Goal: Communication & Community: Share content

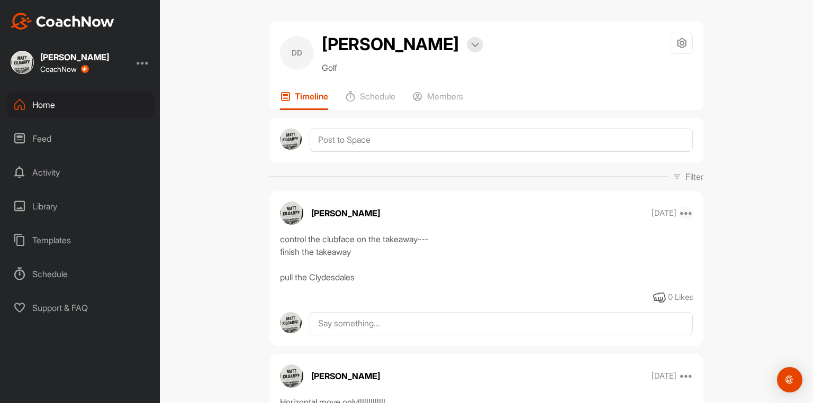
click at [686, 220] on icon at bounding box center [686, 213] width 13 height 13
click at [594, 250] on button "Edit" at bounding box center [621, 248] width 143 height 35
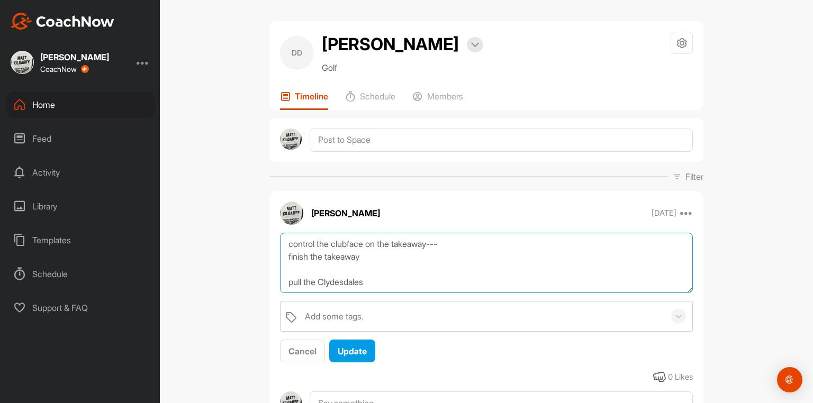
click at [285, 245] on textarea "control the clubface on the takeaway--- finish the takeaway pull the Clydesdales" at bounding box center [486, 263] width 413 height 61
click at [367, 249] on textarea "Left hand grip is a mst!!!!!! control the clubface on the takeaway--- finish th…" at bounding box center [486, 263] width 413 height 61
type textarea "Left hand grip is a must!!!!!! control the clubface on the takeaway--- finish t…"
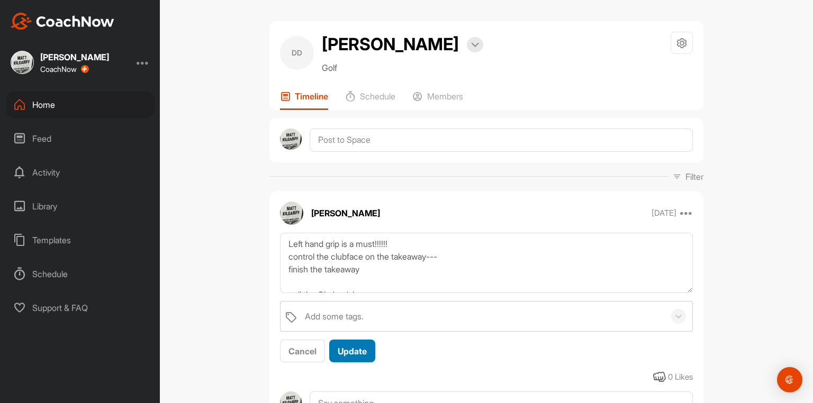
click at [345, 354] on span "Update" at bounding box center [352, 351] width 29 height 11
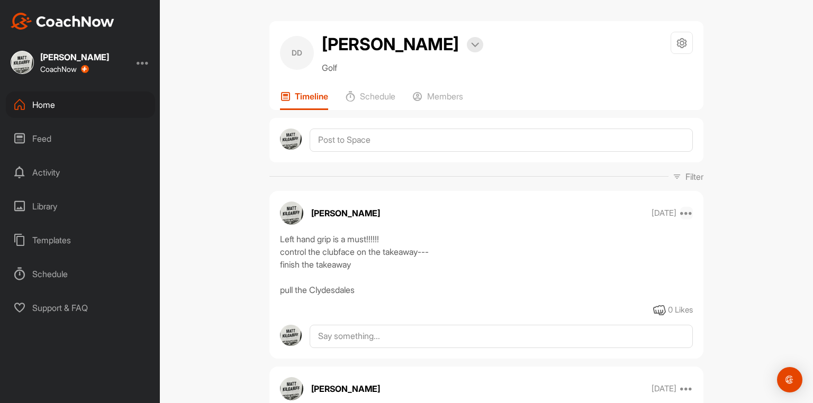
click at [684, 218] on icon at bounding box center [686, 213] width 13 height 13
click at [576, 246] on button "Edit" at bounding box center [621, 248] width 143 height 35
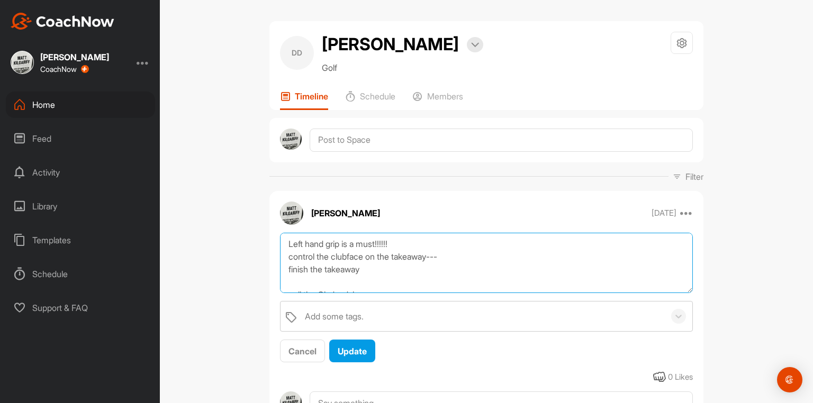
click at [407, 248] on textarea "Left hand grip is a must!!!!!! control the clubface on the takeaway--- finish t…" at bounding box center [486, 263] width 413 height 61
type textarea "Left hand grip is a must!!!!!! (left thumb down the right side) control the clu…"
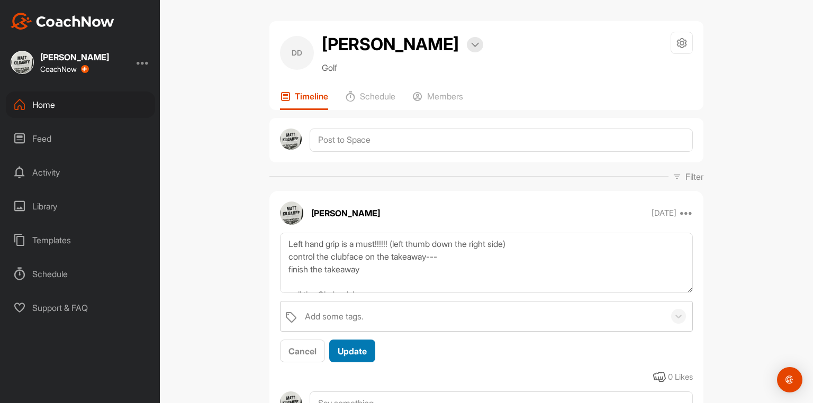
click at [355, 349] on button "Update" at bounding box center [352, 351] width 46 height 23
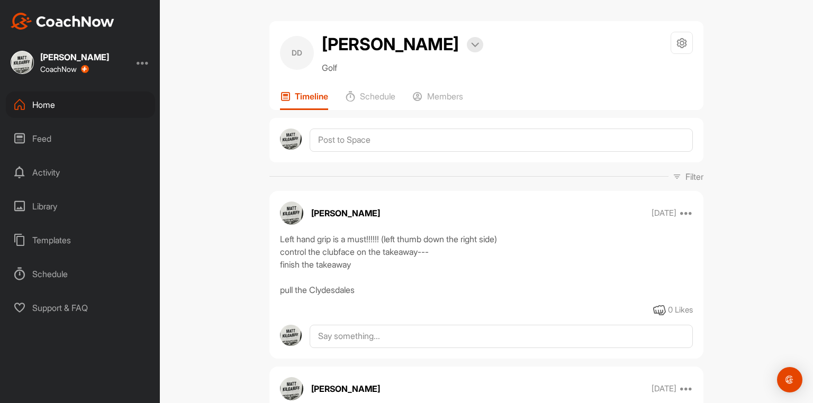
click at [387, 248] on div "Left hand grip is a must!!!!!! (left thumb down the right side) control the clu…" at bounding box center [486, 265] width 413 height 64
click at [388, 247] on div "Left hand grip is a must!!!!!! (left thumb down the right side) control the clu…" at bounding box center [486, 265] width 413 height 64
click at [686, 220] on icon at bounding box center [686, 213] width 13 height 13
click at [608, 254] on button "Edit" at bounding box center [621, 248] width 143 height 35
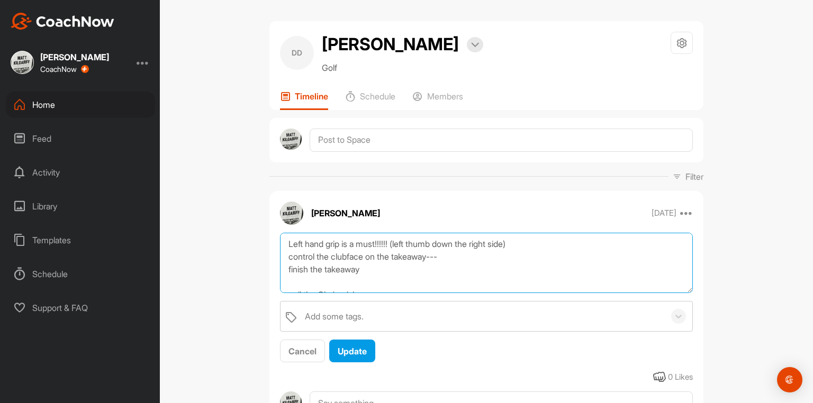
click at [396, 251] on textarea "Left hand grip is a must!!!!!! (left thumb down the right side) control the clu…" at bounding box center [486, 263] width 413 height 61
type textarea "Left hand grip is a must!!!!!! (long left thumb down the right side) control th…"
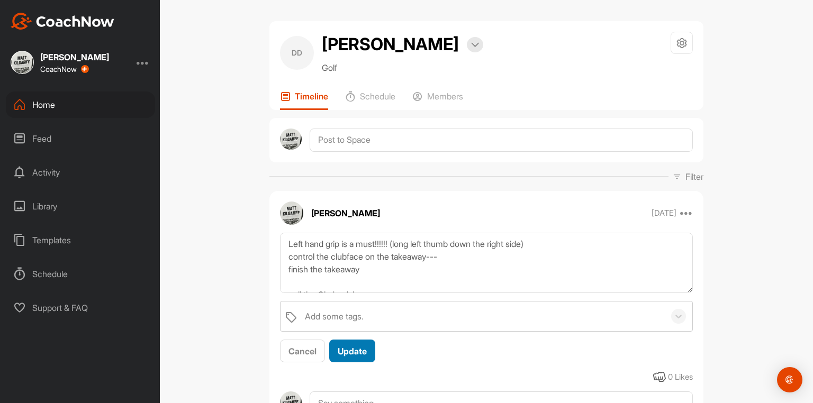
click at [368, 362] on button "Update" at bounding box center [352, 351] width 46 height 23
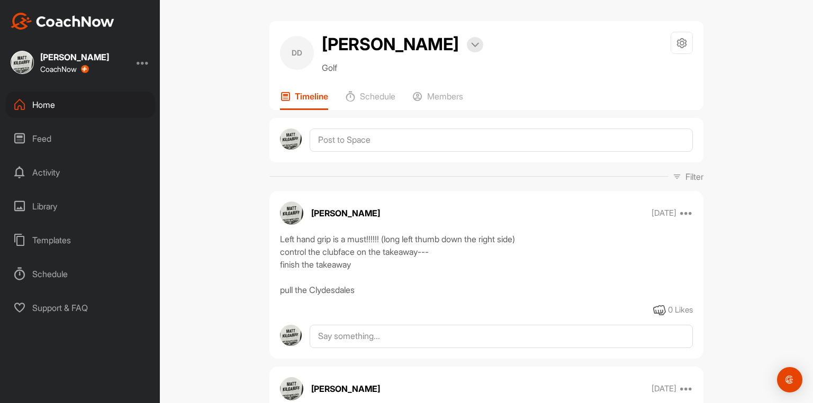
click at [44, 104] on div "Home" at bounding box center [80, 105] width 149 height 26
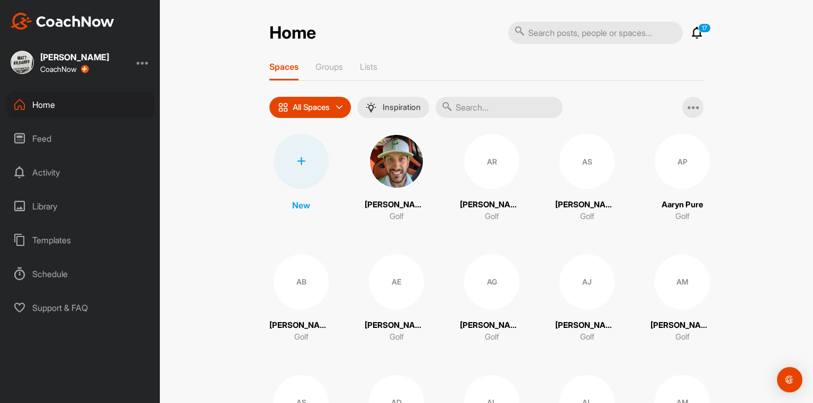
click at [473, 118] on input "text" at bounding box center [499, 107] width 127 height 21
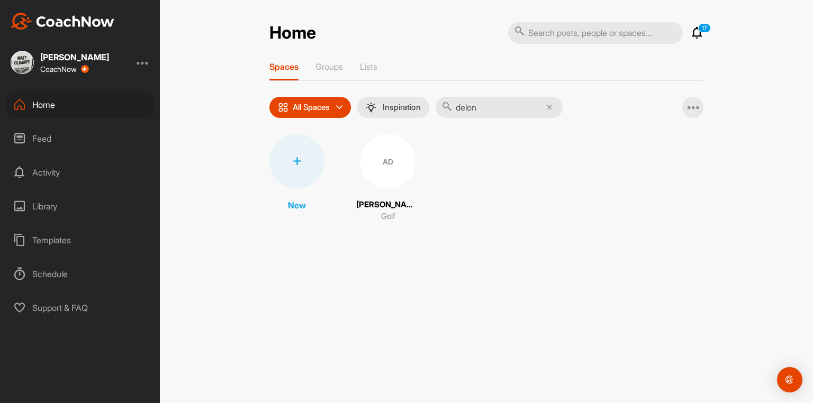
type input "delon"
click at [397, 166] on div "AD" at bounding box center [387, 161] width 55 height 55
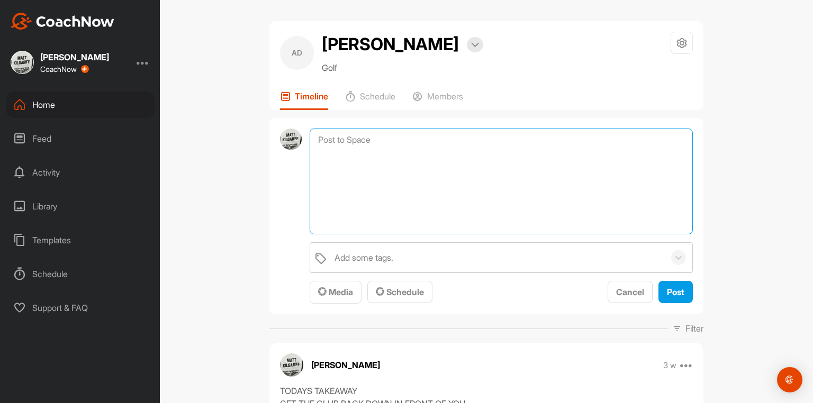
drag, startPoint x: 409, startPoint y: 166, endPoint x: 443, endPoint y: 183, distance: 37.6
click at [408, 167] on textarea at bounding box center [501, 182] width 383 height 106
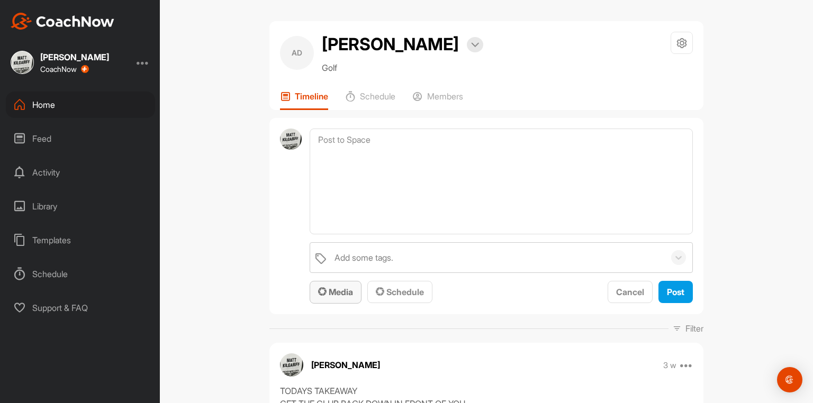
click at [334, 304] on button "Media" at bounding box center [336, 292] width 52 height 23
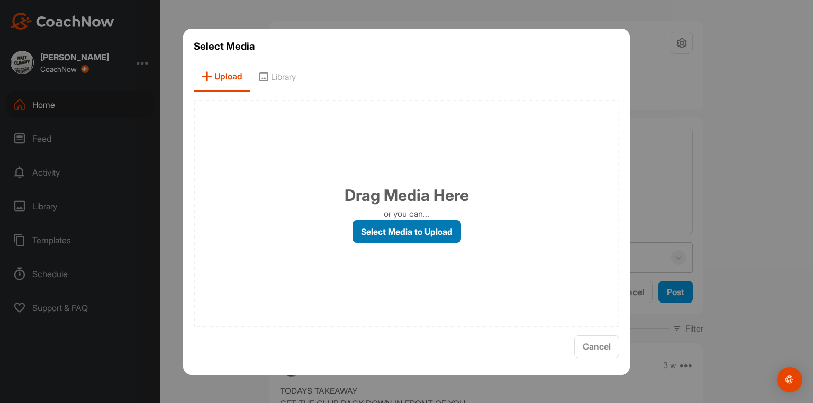
click at [398, 236] on label "Select Media to Upload" at bounding box center [407, 231] width 109 height 23
click at [0, 0] on input "Select Media to Upload" at bounding box center [0, 0] width 0 height 0
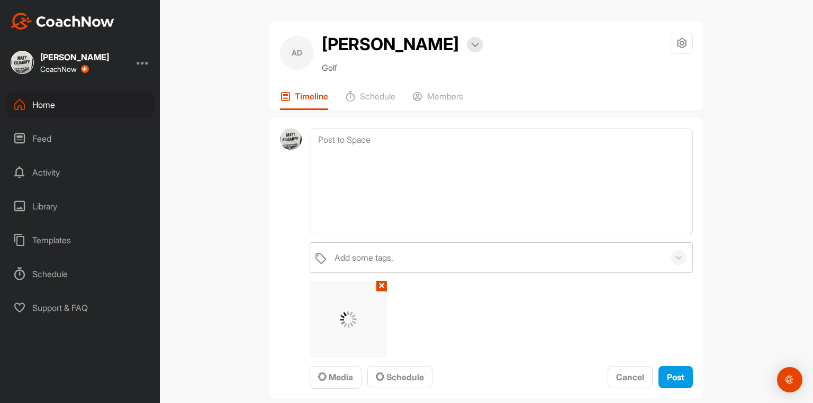
click at [677, 390] on div "Add some tags. ✕ Media Schedule Cancel Post" at bounding box center [501, 315] width 383 height 147
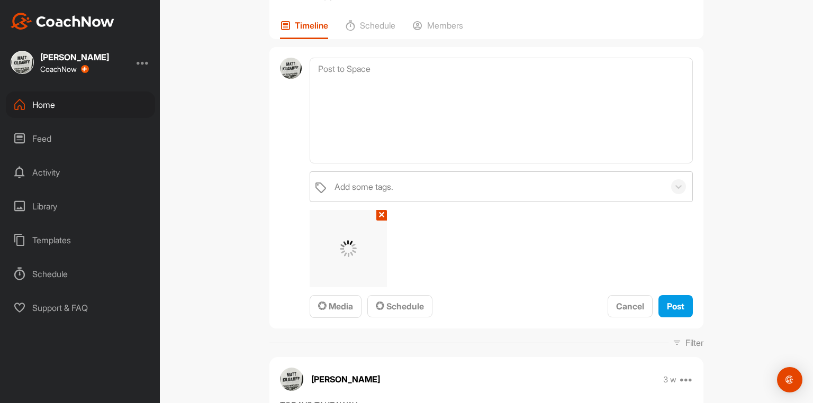
scroll to position [85, 0]
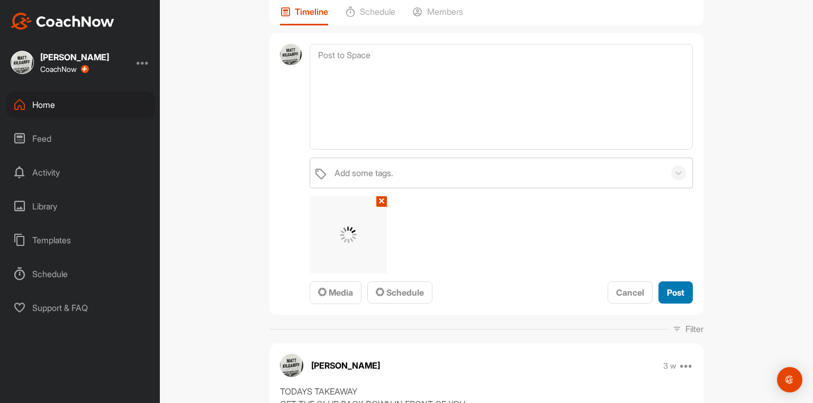
click at [678, 298] on span "Post" at bounding box center [675, 292] width 17 height 11
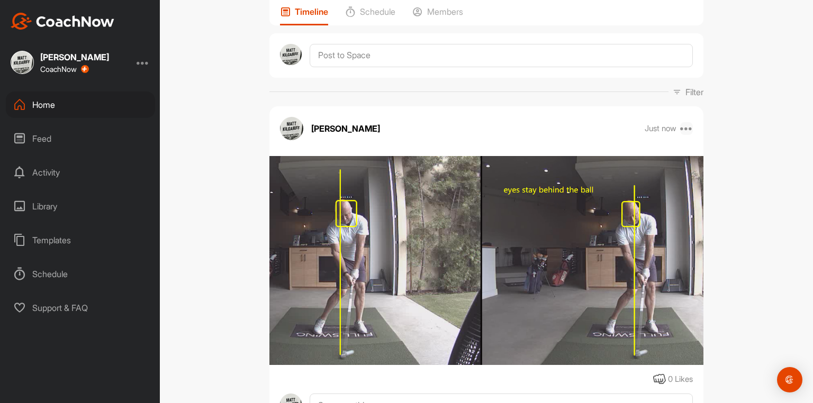
click at [681, 135] on icon at bounding box center [686, 128] width 13 height 13
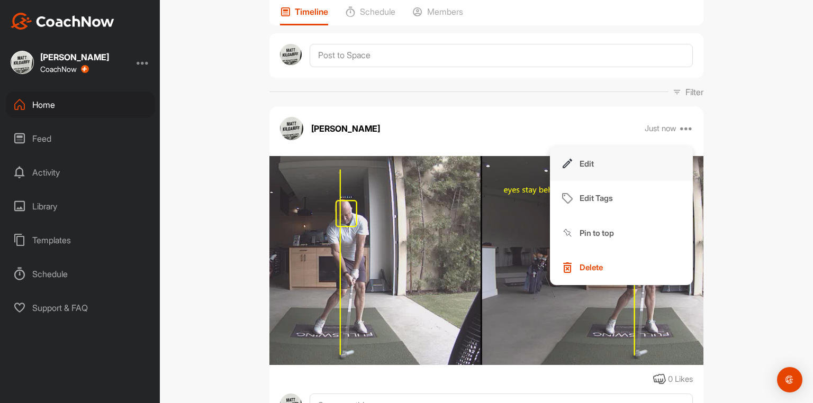
click at [595, 182] on button "Edit" at bounding box center [621, 164] width 143 height 35
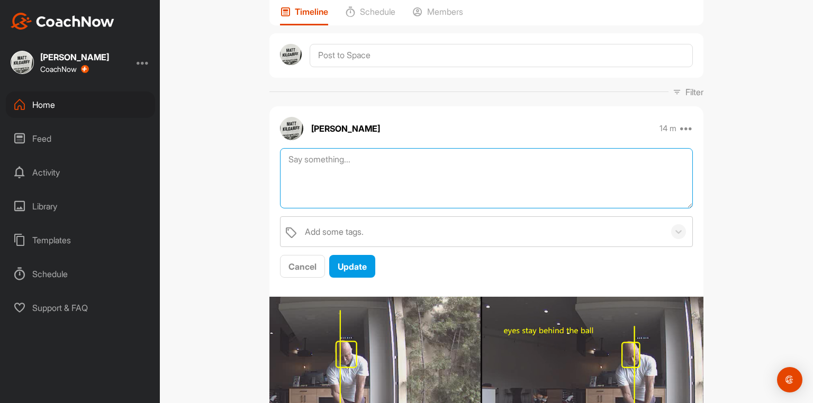
click at [421, 192] on textarea at bounding box center [486, 178] width 413 height 61
type textarea "start tall stay tall on the takeaway heel leads toe through impact"
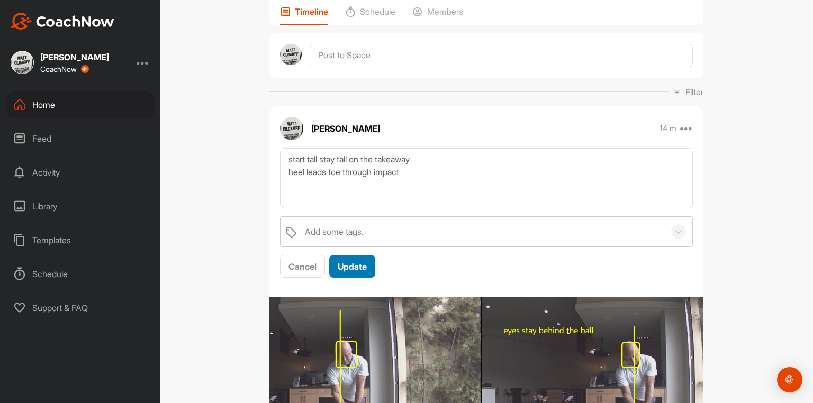
click at [360, 272] on span "Update" at bounding box center [352, 267] width 29 height 11
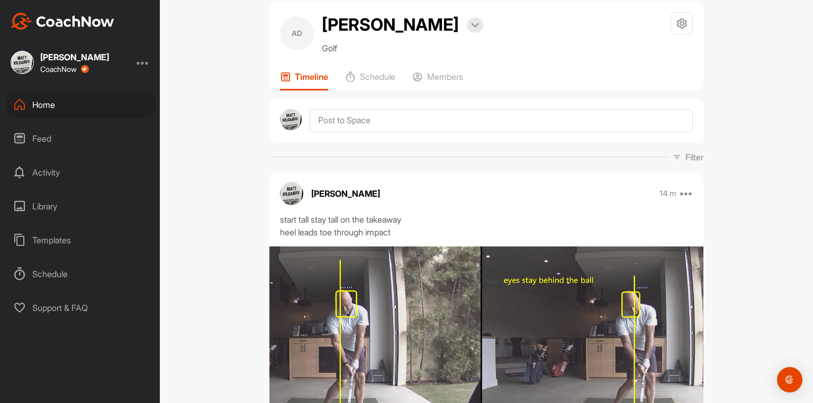
scroll to position [0, 0]
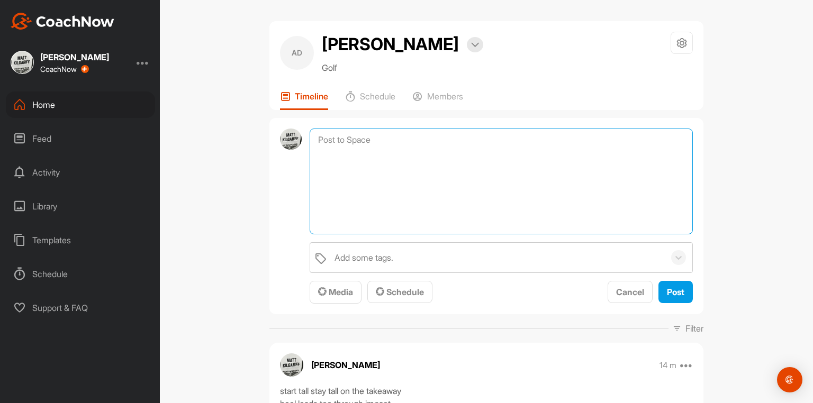
click at [360, 168] on textarea at bounding box center [501, 182] width 383 height 106
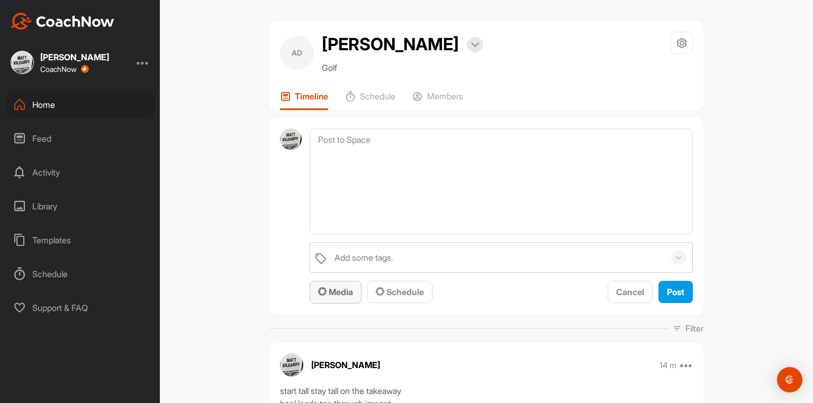
click at [341, 298] on span "Media" at bounding box center [335, 292] width 35 height 11
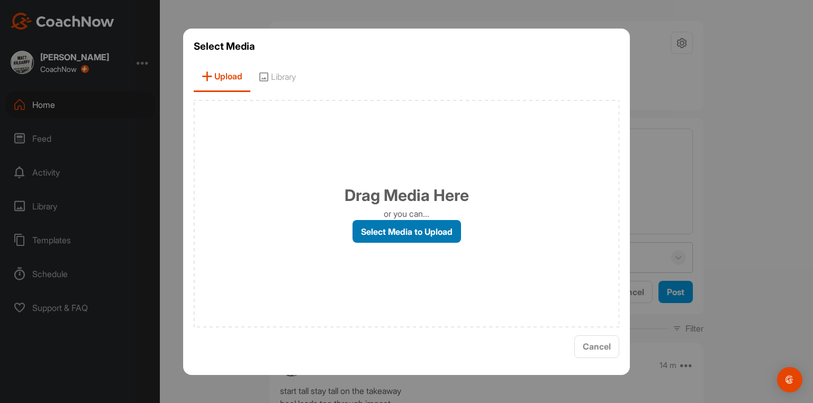
click at [391, 239] on label "Select Media to Upload" at bounding box center [407, 231] width 109 height 23
click at [0, 0] on input "Select Media to Upload" at bounding box center [0, 0] width 0 height 0
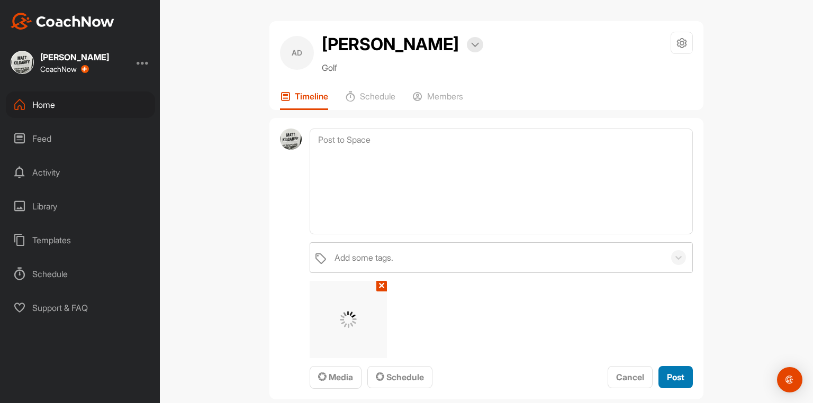
click at [671, 389] on button "Post" at bounding box center [676, 377] width 34 height 23
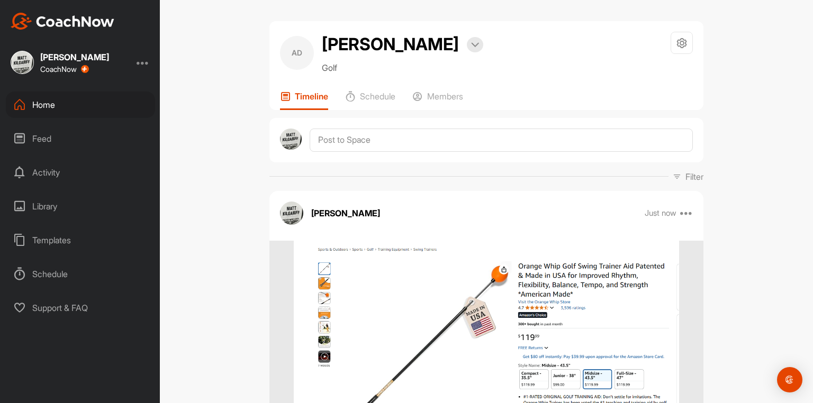
click at [680, 220] on div "Just now Edit Edit Tags Pin to top Delete" at bounding box center [669, 213] width 49 height 13
click at [684, 220] on icon at bounding box center [686, 213] width 13 height 13
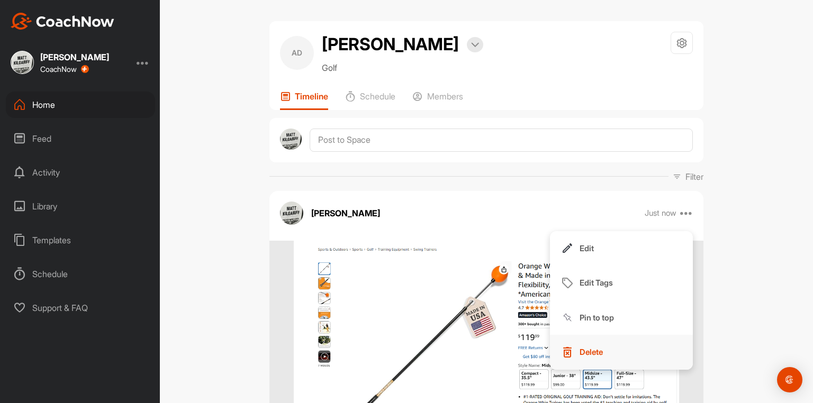
click at [595, 358] on p "Delete" at bounding box center [591, 352] width 23 height 11
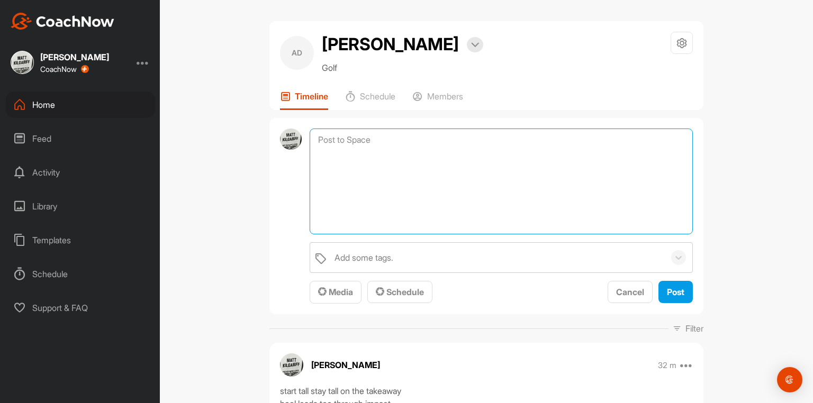
drag, startPoint x: 350, startPoint y: 168, endPoint x: 347, endPoint y: 182, distance: 13.6
click at [350, 169] on textarea at bounding box center [501, 182] width 383 height 106
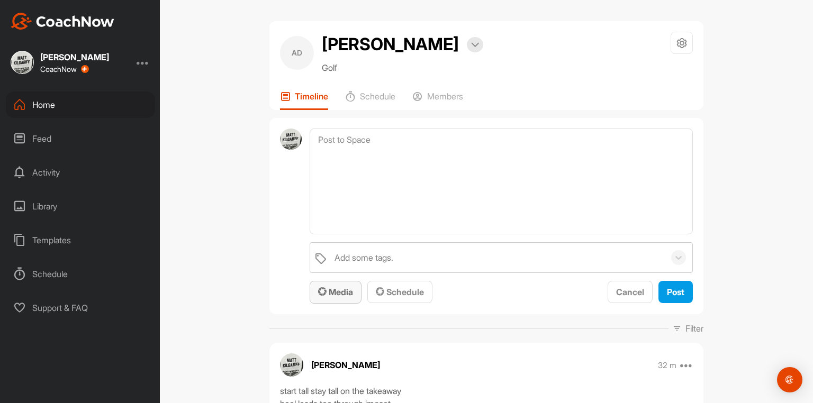
click at [342, 298] on span "Media" at bounding box center [335, 292] width 35 height 11
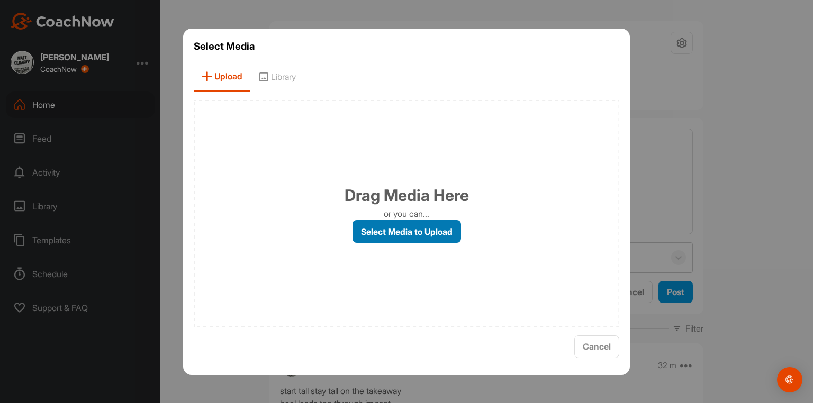
click at [385, 233] on label "Select Media to Upload" at bounding box center [407, 231] width 109 height 23
click at [0, 0] on input "Select Media to Upload" at bounding box center [0, 0] width 0 height 0
click at [391, 230] on label "Select Media to Upload" at bounding box center [407, 231] width 109 height 23
click at [0, 0] on input "Select Media to Upload" at bounding box center [0, 0] width 0 height 0
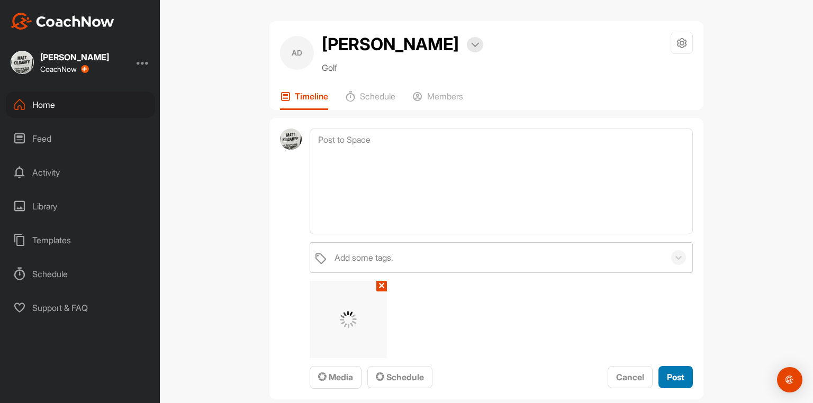
click at [670, 389] on button "Post" at bounding box center [676, 377] width 34 height 23
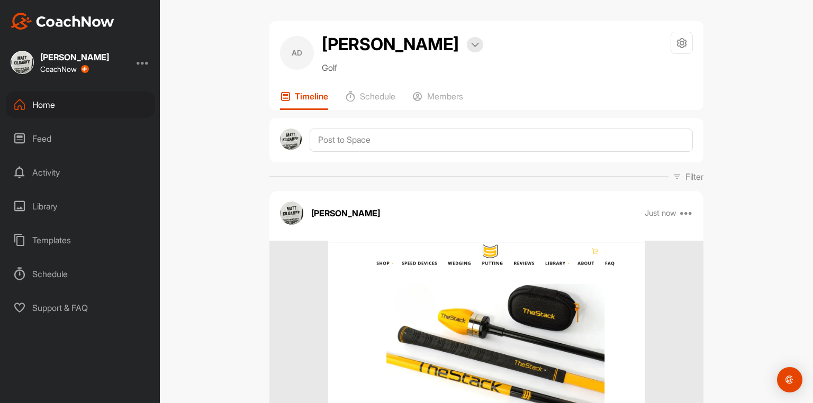
click at [43, 105] on div "Home" at bounding box center [80, 105] width 149 height 26
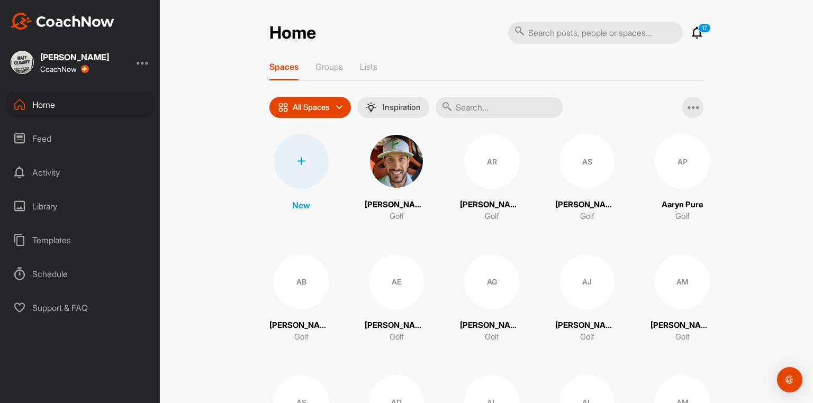
click at [462, 113] on input "text" at bounding box center [499, 107] width 127 height 21
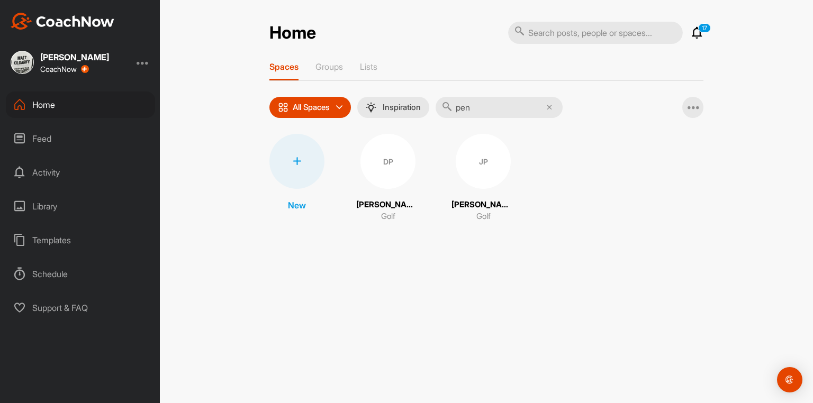
type input "pen"
click at [392, 172] on div "DP" at bounding box center [387, 161] width 55 height 55
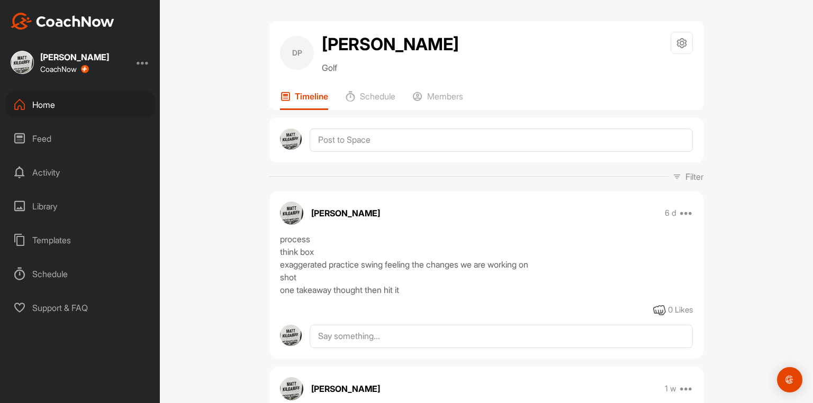
drag, startPoint x: 369, startPoint y: 134, endPoint x: 367, endPoint y: 148, distance: 14.4
click at [366, 140] on div at bounding box center [486, 140] width 434 height 44
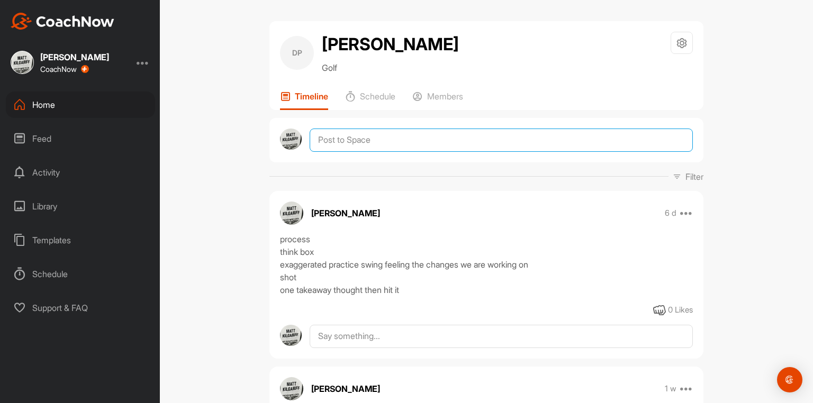
click at [368, 150] on textarea at bounding box center [501, 140] width 383 height 23
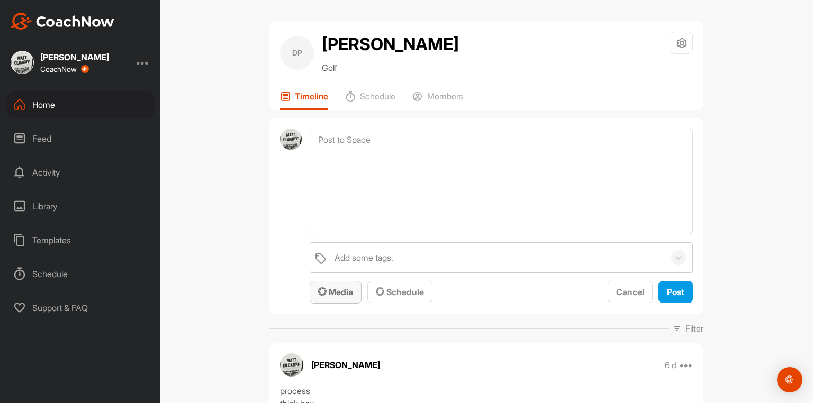
click at [336, 298] on span "Media" at bounding box center [335, 292] width 35 height 11
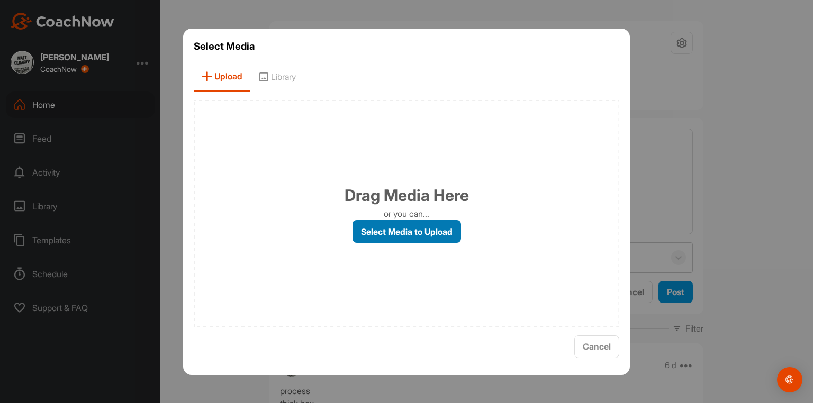
click at [398, 237] on label "Select Media to Upload" at bounding box center [407, 231] width 109 height 23
click at [0, 0] on input "Select Media to Upload" at bounding box center [0, 0] width 0 height 0
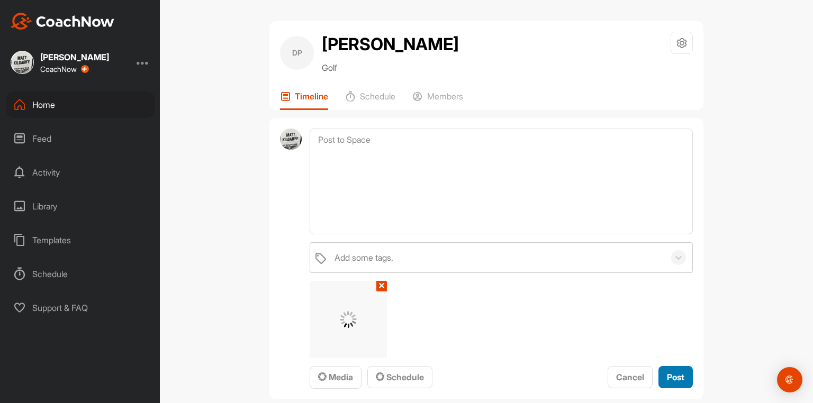
click at [667, 383] on span "Post" at bounding box center [675, 377] width 17 height 11
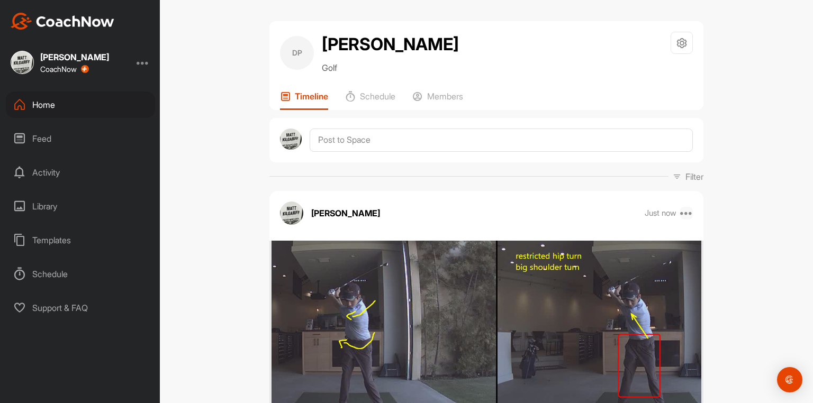
click at [683, 220] on icon at bounding box center [686, 213] width 13 height 13
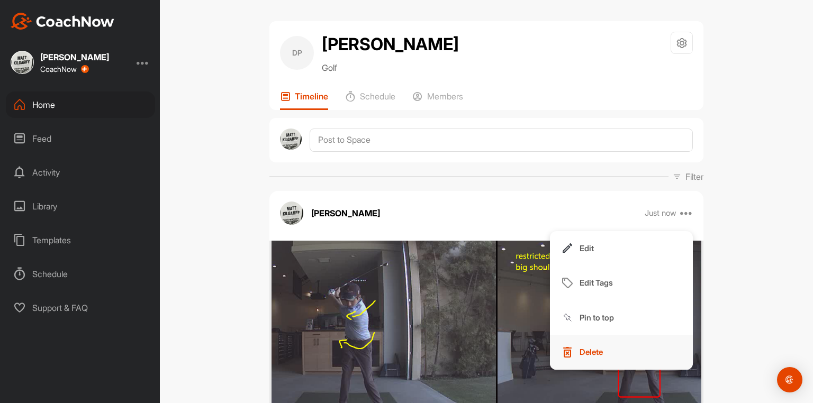
click at [602, 355] on button "Delete" at bounding box center [621, 352] width 143 height 35
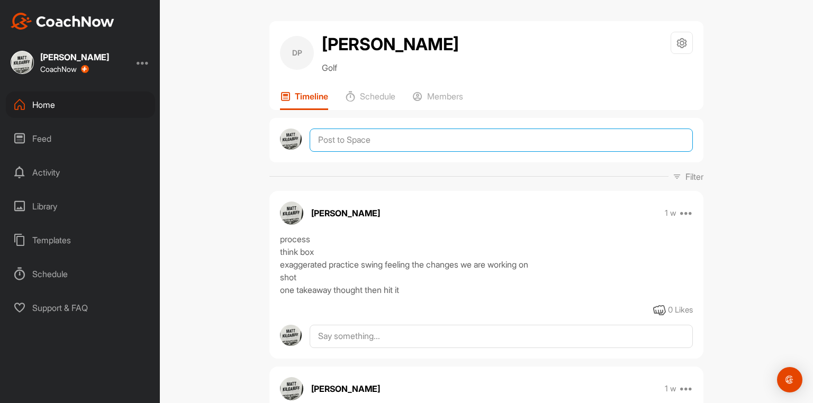
click at [381, 139] on textarea at bounding box center [501, 140] width 383 height 23
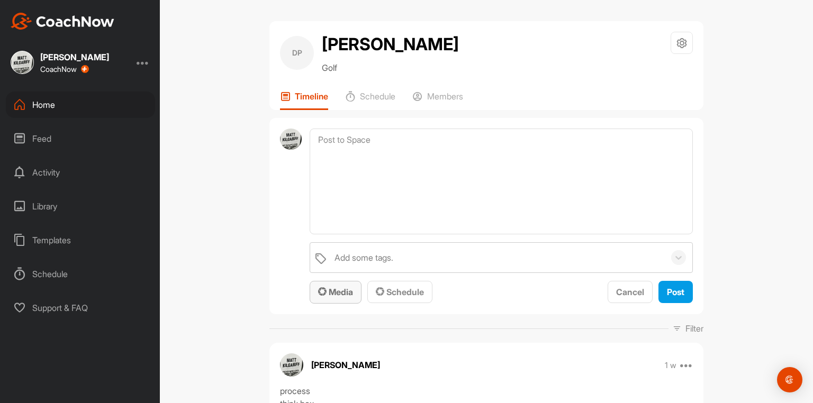
click at [338, 298] on span "Media" at bounding box center [335, 292] width 35 height 11
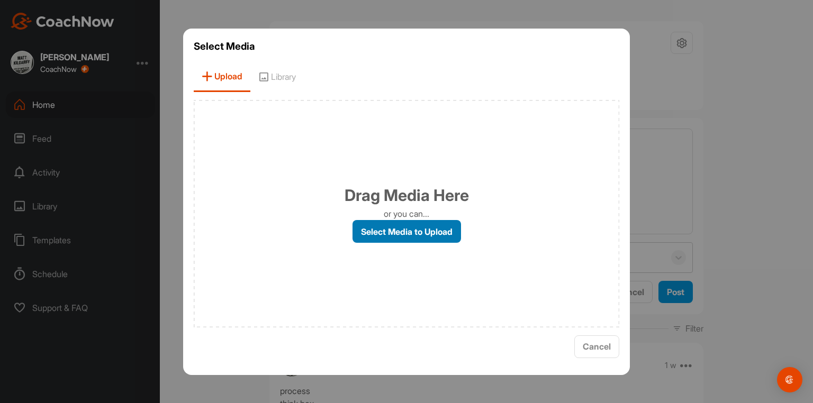
click at [385, 237] on label "Select Media to Upload" at bounding box center [407, 231] width 109 height 23
click at [0, 0] on input "Select Media to Upload" at bounding box center [0, 0] width 0 height 0
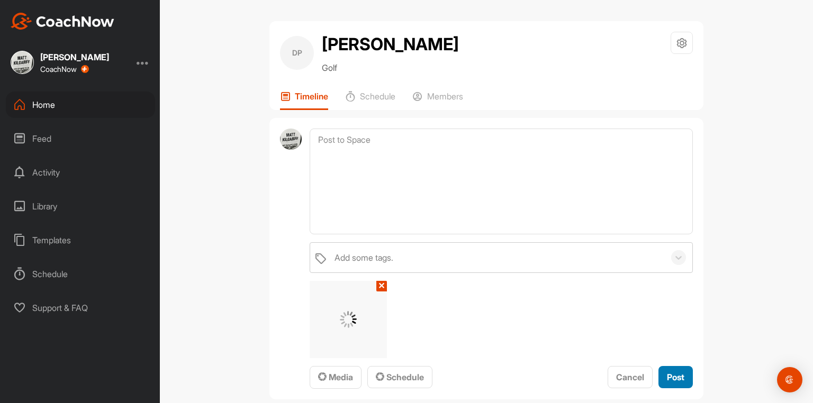
click at [678, 383] on span "Post" at bounding box center [675, 377] width 17 height 11
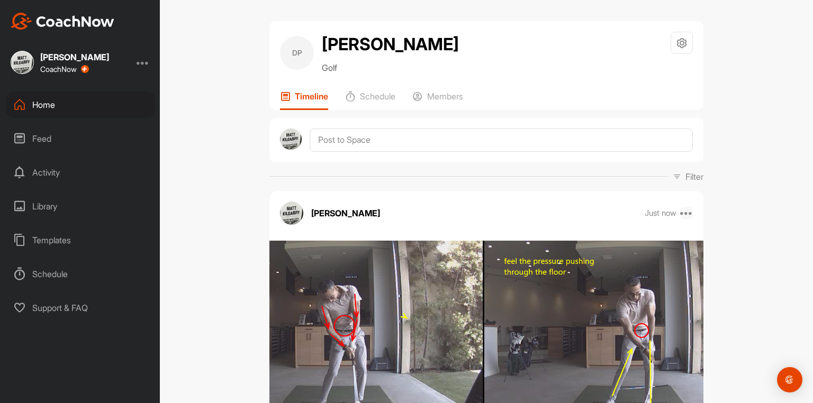
click at [684, 220] on icon at bounding box center [686, 213] width 13 height 13
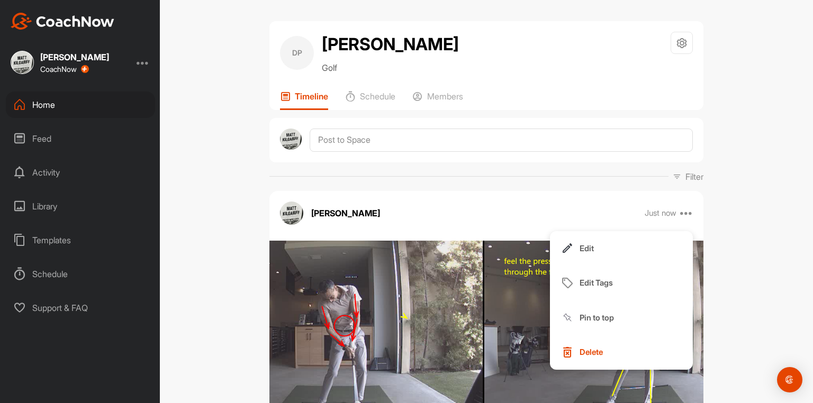
click at [580, 212] on div "[PERSON_NAME] Just now Edit Edit Tags Pin to top Delete" at bounding box center [486, 213] width 434 height 23
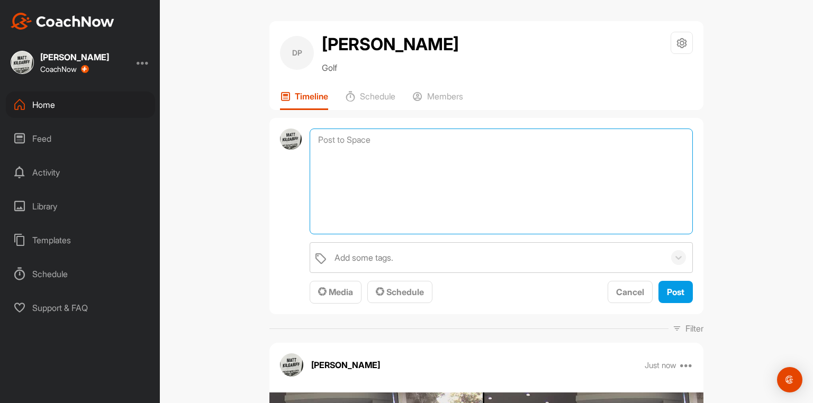
drag, startPoint x: 479, startPoint y: 149, endPoint x: 413, endPoint y: 204, distance: 85.3
click at [473, 154] on textarea at bounding box center [501, 182] width 383 height 106
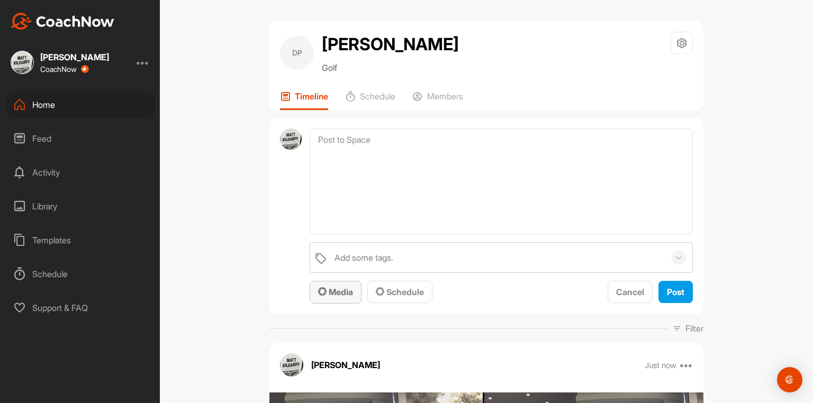
click at [344, 298] on span "Media" at bounding box center [335, 292] width 35 height 11
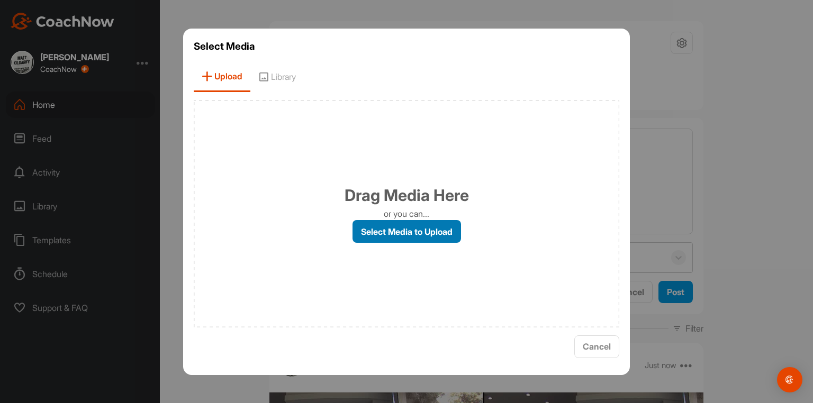
click at [402, 230] on label "Select Media to Upload" at bounding box center [407, 231] width 109 height 23
click at [0, 0] on input "Select Media to Upload" at bounding box center [0, 0] width 0 height 0
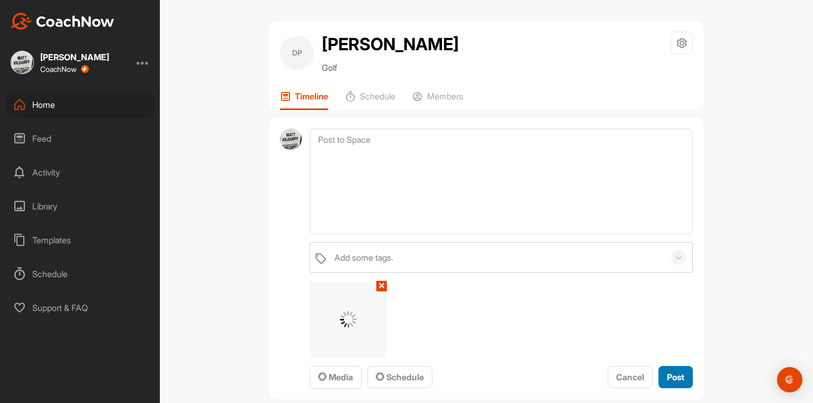
click at [671, 381] on span "Post" at bounding box center [675, 377] width 17 height 11
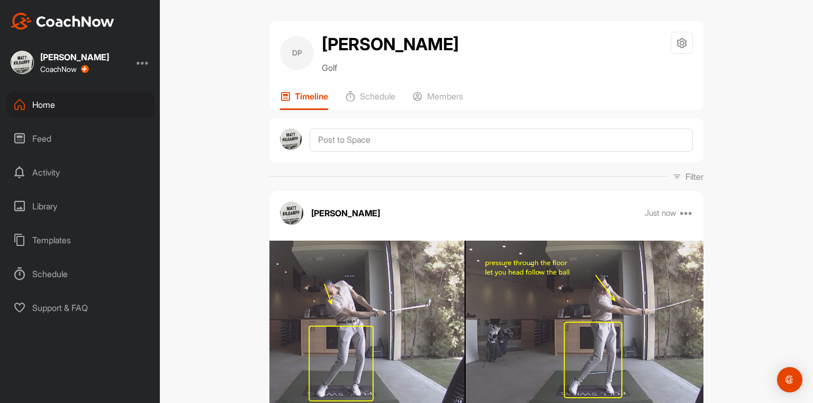
click at [52, 98] on div "Home" at bounding box center [80, 105] width 149 height 26
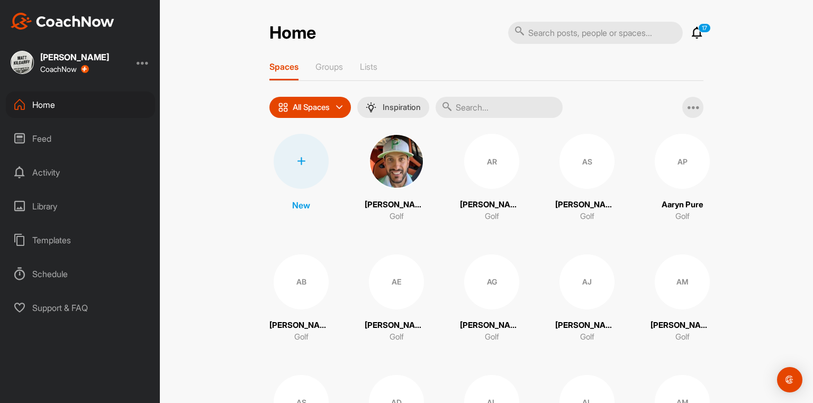
click at [481, 110] on input "text" at bounding box center [499, 107] width 127 height 21
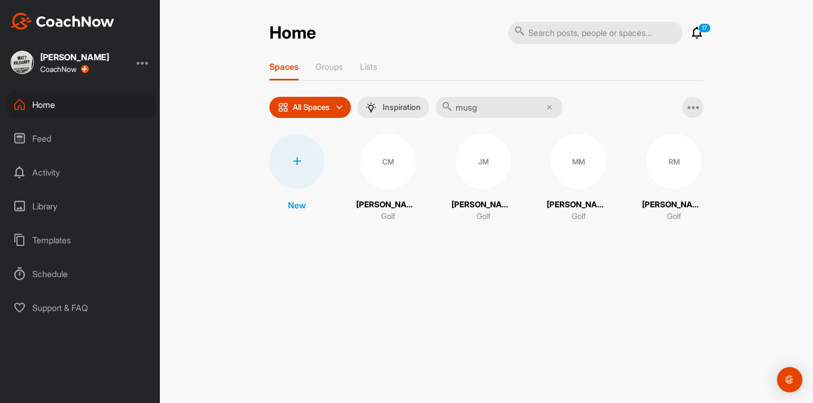
type input "musg"
click at [404, 185] on div "CM" at bounding box center [387, 161] width 55 height 55
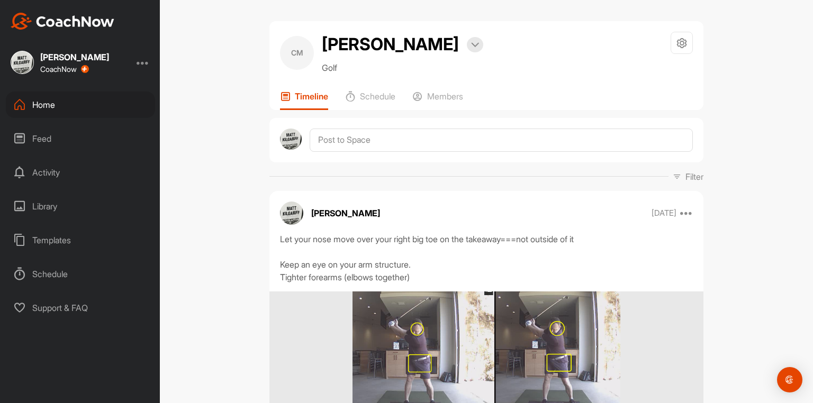
click at [44, 105] on div "Home" at bounding box center [80, 105] width 149 height 26
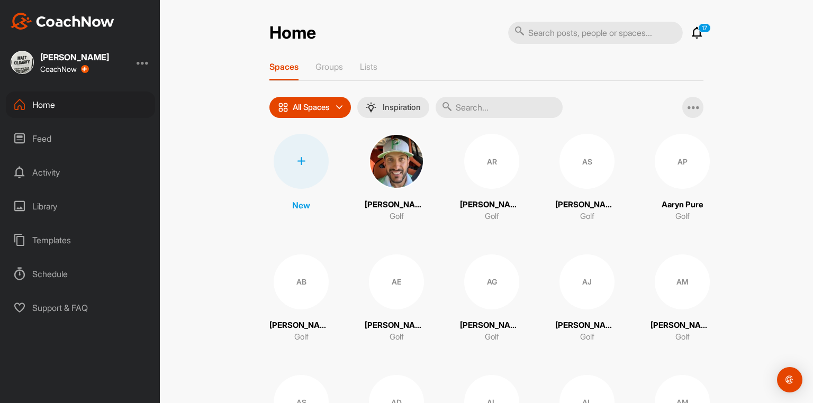
click at [481, 110] on input "text" at bounding box center [499, 107] width 127 height 21
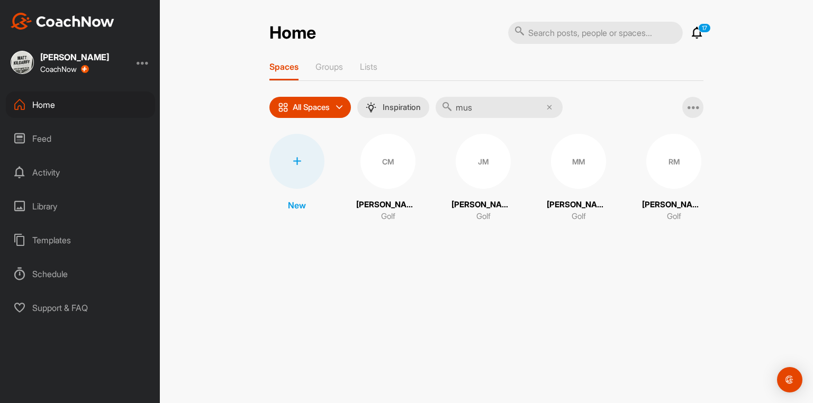
type input "mus"
click at [49, 106] on div "Home" at bounding box center [80, 105] width 149 height 26
click at [393, 172] on div "CM" at bounding box center [387, 161] width 55 height 55
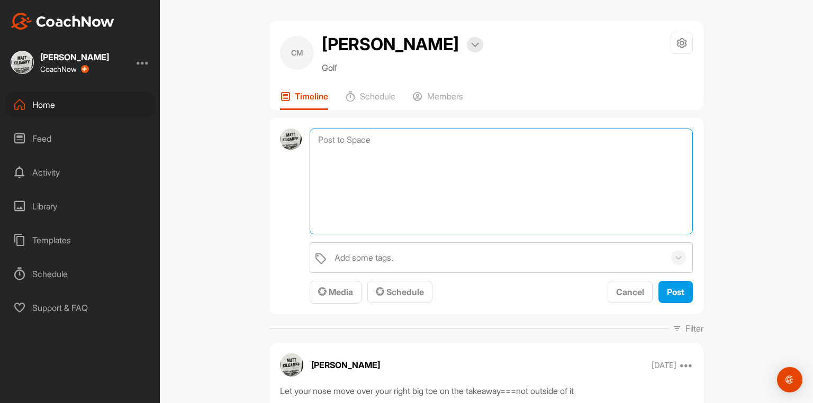
click at [370, 149] on textarea at bounding box center [501, 182] width 383 height 106
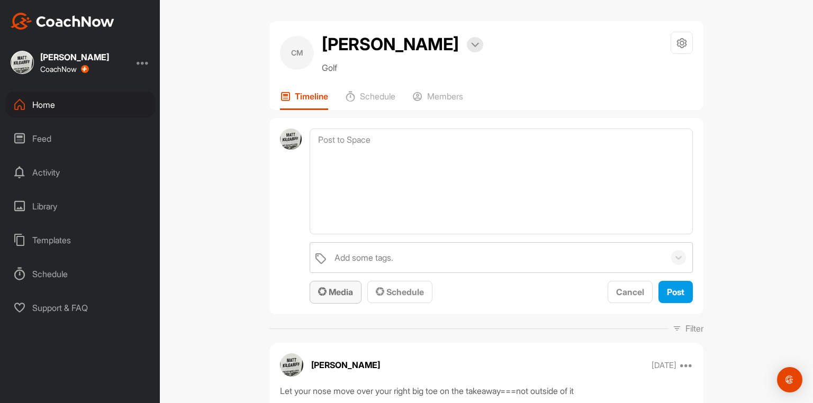
click at [336, 298] on span "Media" at bounding box center [335, 292] width 35 height 11
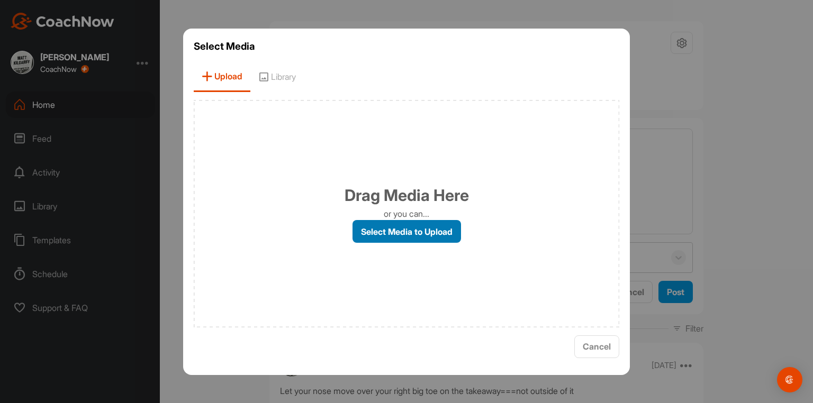
click at [400, 233] on label "Select Media to Upload" at bounding box center [407, 231] width 109 height 23
click at [0, 0] on input "Select Media to Upload" at bounding box center [0, 0] width 0 height 0
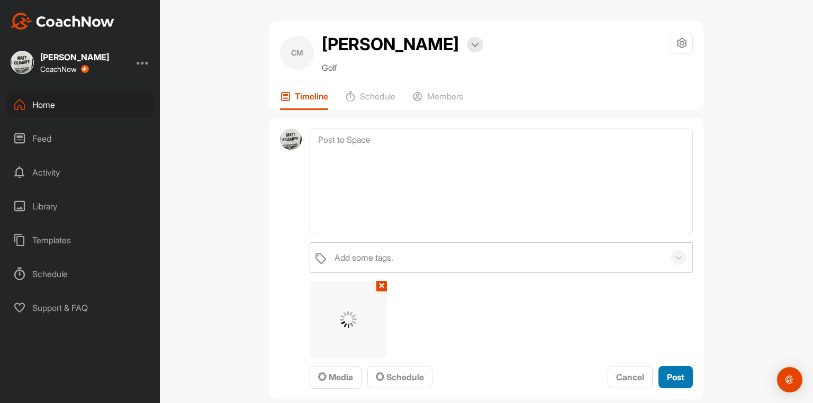
click at [673, 380] on span "Post" at bounding box center [675, 377] width 17 height 11
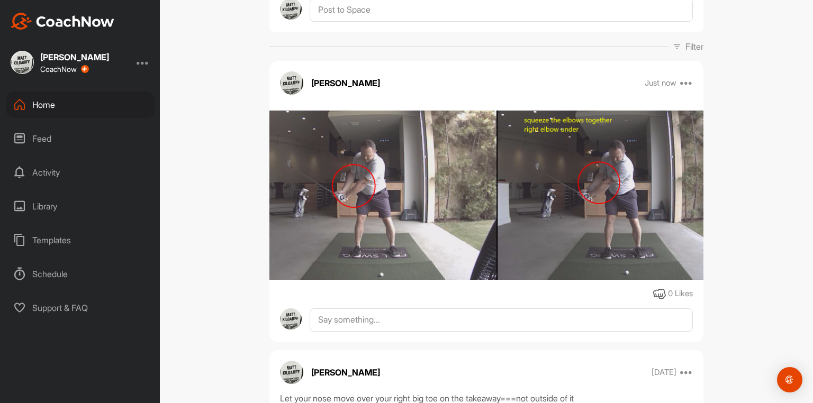
scroll to position [85, 0]
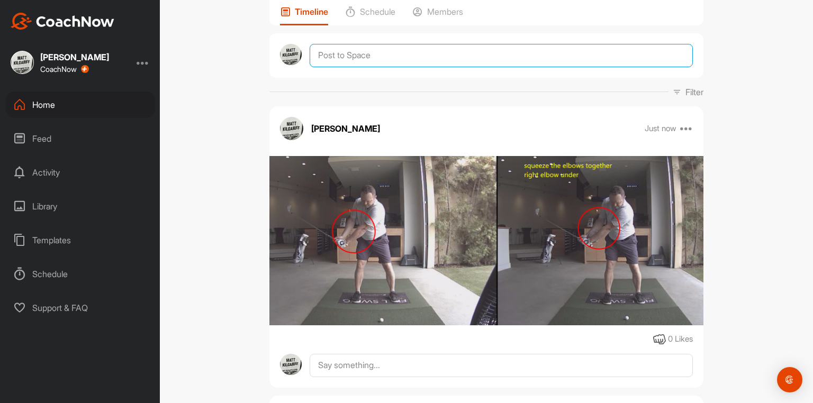
click at [416, 67] on textarea at bounding box center [501, 55] width 383 height 23
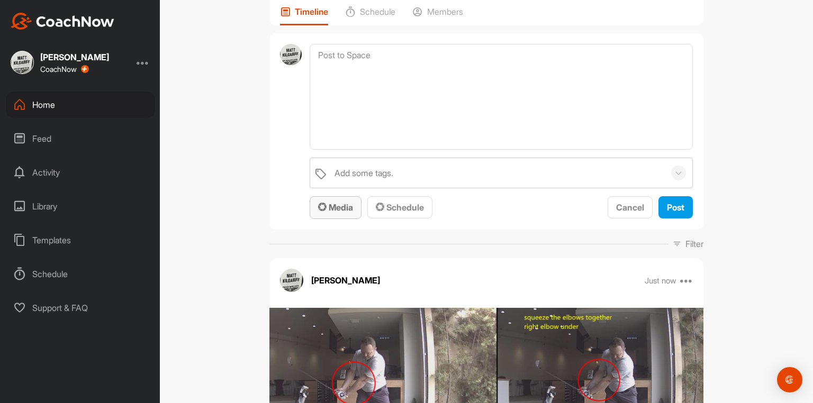
click at [325, 211] on span "Media" at bounding box center [335, 207] width 35 height 11
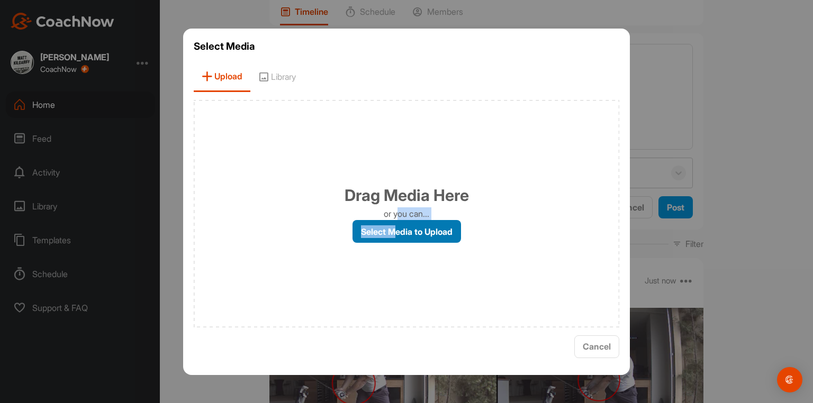
click at [394, 224] on div "Drag Media Here or you can... Select Media to Upload" at bounding box center [407, 214] width 426 height 228
click at [396, 231] on label "Select Media to Upload" at bounding box center [407, 231] width 109 height 23
click at [0, 0] on input "Select Media to Upload" at bounding box center [0, 0] width 0 height 0
click at [606, 344] on span "Cancel" at bounding box center [597, 346] width 28 height 11
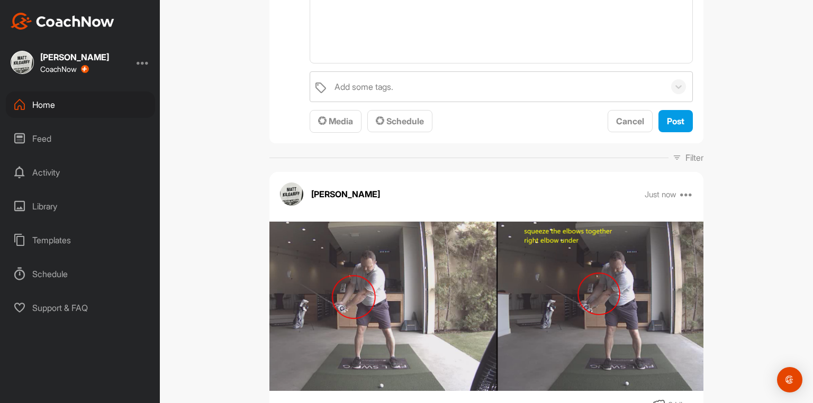
scroll to position [0, 0]
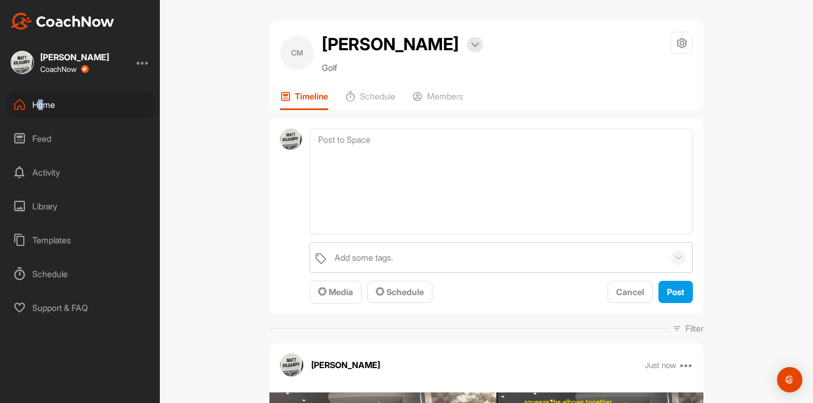
click at [41, 106] on div "Home" at bounding box center [80, 105] width 149 height 26
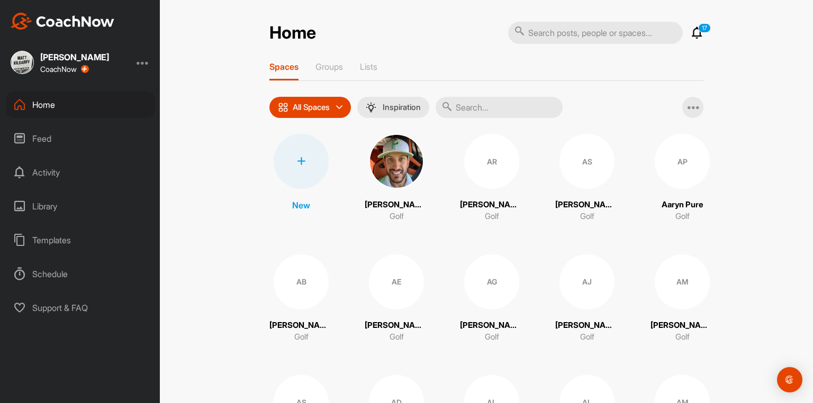
click at [467, 116] on input "text" at bounding box center [499, 107] width 127 height 21
type input "[PERSON_NAME]"
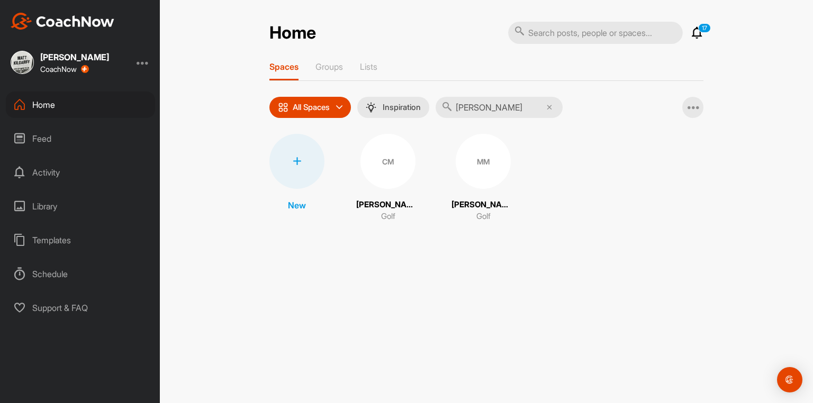
click at [392, 174] on div "CM" at bounding box center [387, 161] width 55 height 55
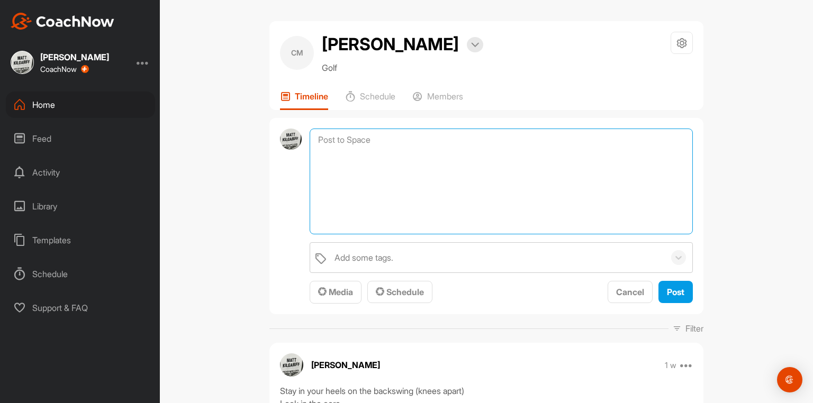
click at [673, 142] on textarea at bounding box center [501, 182] width 383 height 106
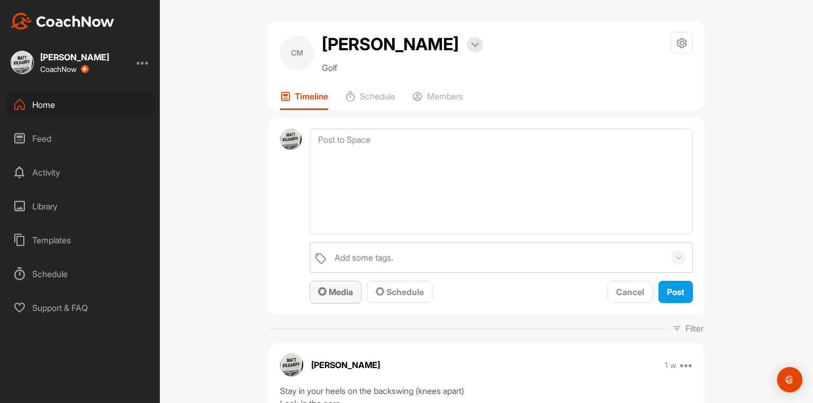
drag, startPoint x: 345, startPoint y: 295, endPoint x: 347, endPoint y: 287, distance: 8.7
click at [347, 290] on button "Media" at bounding box center [336, 292] width 52 height 23
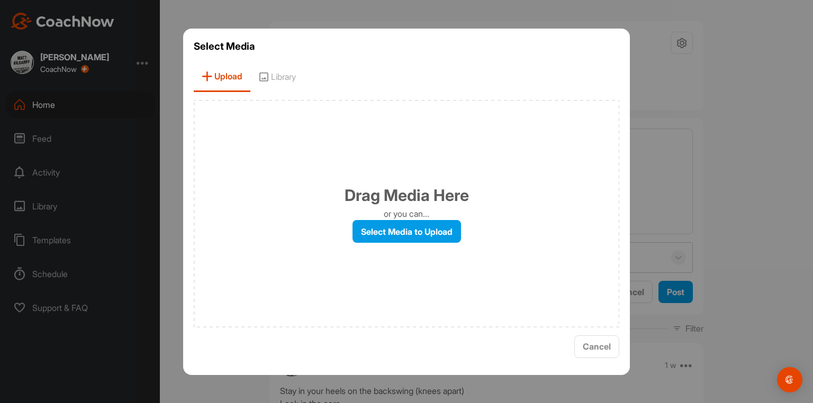
drag, startPoint x: 476, startPoint y: 270, endPoint x: 520, endPoint y: 266, distance: 44.7
click at [485, 265] on div "Drag Media Here or you can... Select Media to Upload" at bounding box center [407, 214] width 426 height 228
drag, startPoint x: 587, startPoint y: 342, endPoint x: 597, endPoint y: 351, distance: 13.9
click at [588, 339] on button "Cancel" at bounding box center [596, 347] width 45 height 23
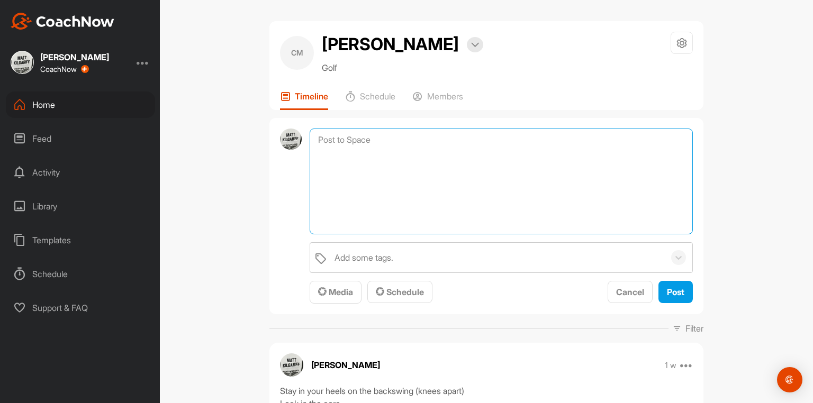
click at [366, 172] on textarea at bounding box center [501, 182] width 383 height 106
type textarea "t"
click at [333, 184] on textarea "todays takeaway balance balance balance takeaway if closed face shaft in front …" at bounding box center [501, 182] width 383 height 106
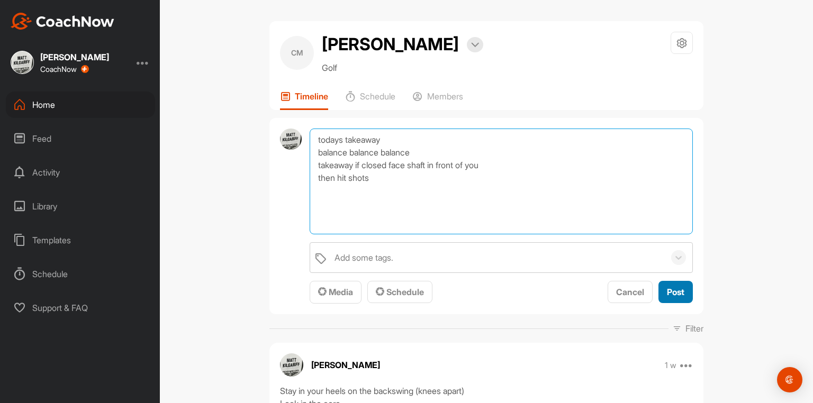
type textarea "todays takeaway balance balance balance takeaway if closed face shaft in front …"
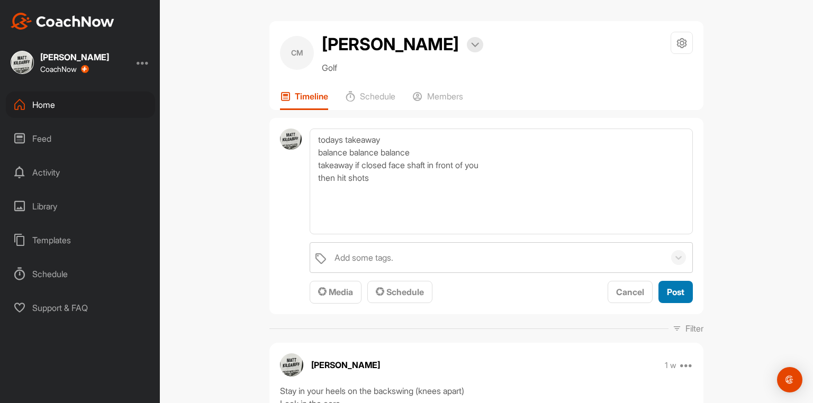
drag, startPoint x: 669, startPoint y: 302, endPoint x: 657, endPoint y: 300, distance: 11.8
click at [667, 298] on span "Post" at bounding box center [675, 292] width 17 height 11
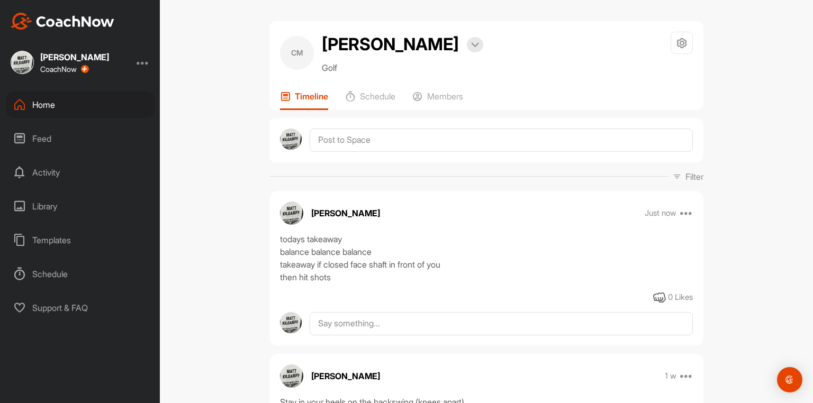
click at [47, 101] on div "Home" at bounding box center [80, 105] width 149 height 26
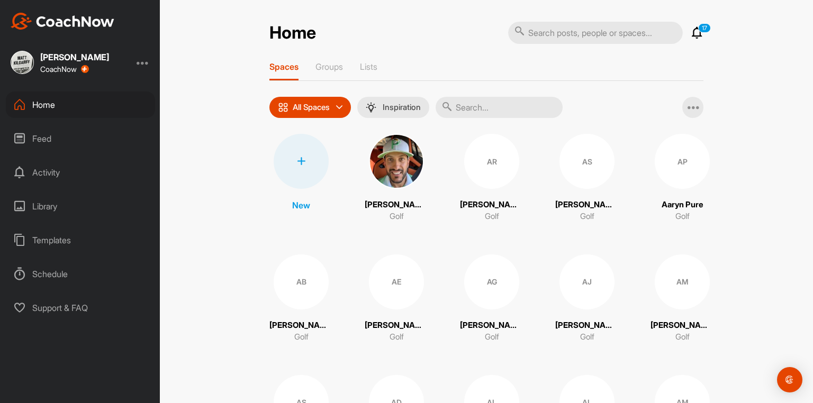
click at [476, 112] on input "text" at bounding box center [499, 107] width 127 height 21
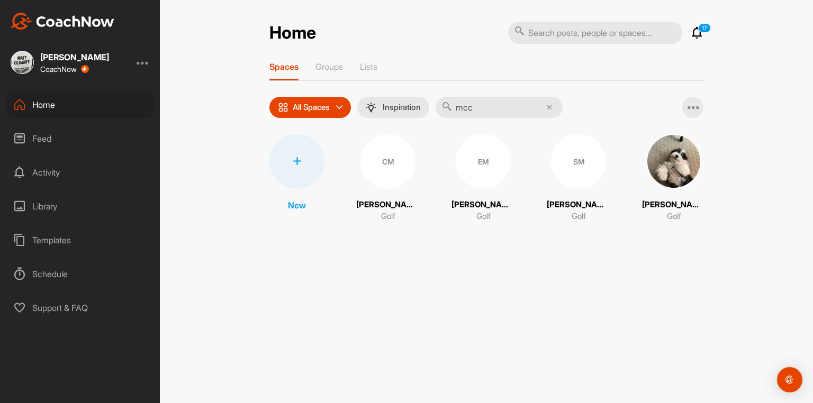
type input "mcc"
click at [580, 164] on div "SM" at bounding box center [578, 161] width 55 height 55
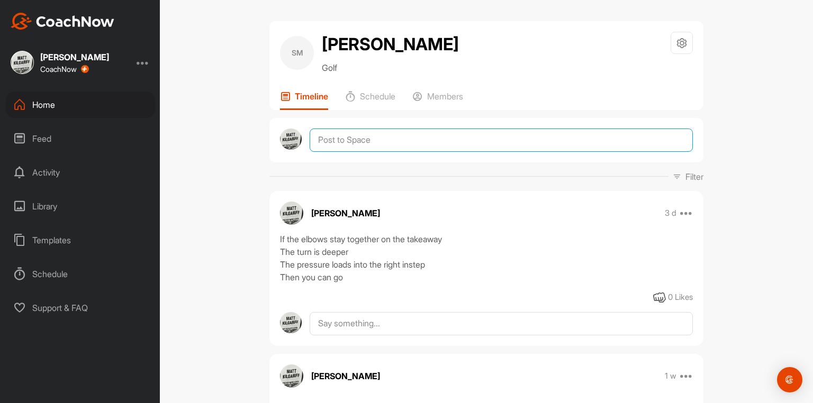
click at [365, 146] on textarea at bounding box center [501, 140] width 383 height 23
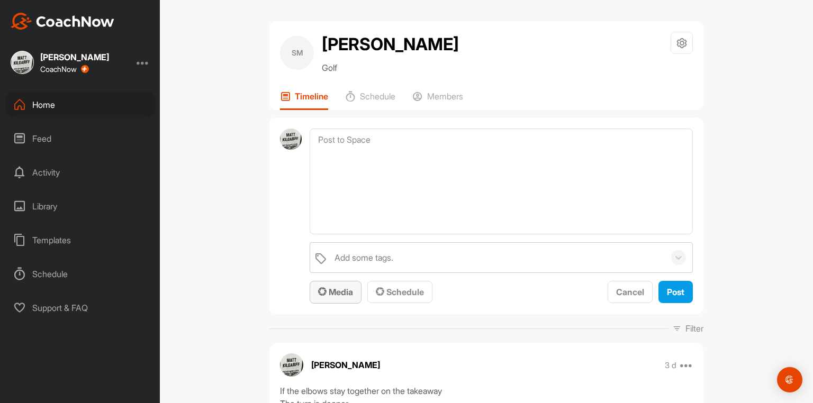
click at [335, 298] on span "Media" at bounding box center [335, 292] width 35 height 11
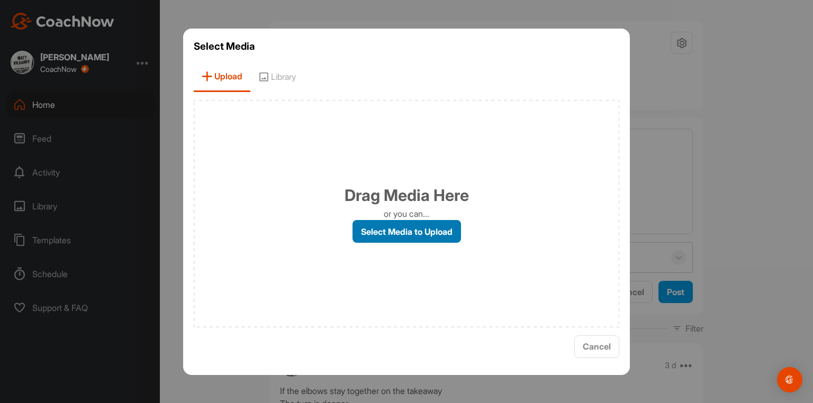
click at [409, 232] on label "Select Media to Upload" at bounding box center [407, 231] width 109 height 23
click at [0, 0] on input "Select Media to Upload" at bounding box center [0, 0] width 0 height 0
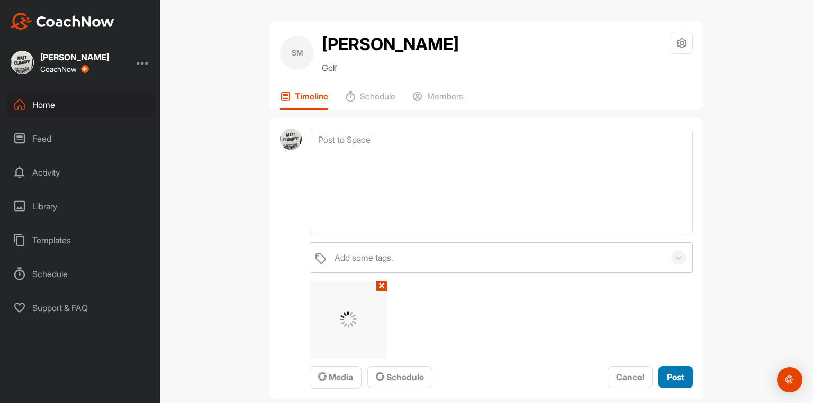
click at [673, 384] on div "Post" at bounding box center [675, 377] width 17 height 13
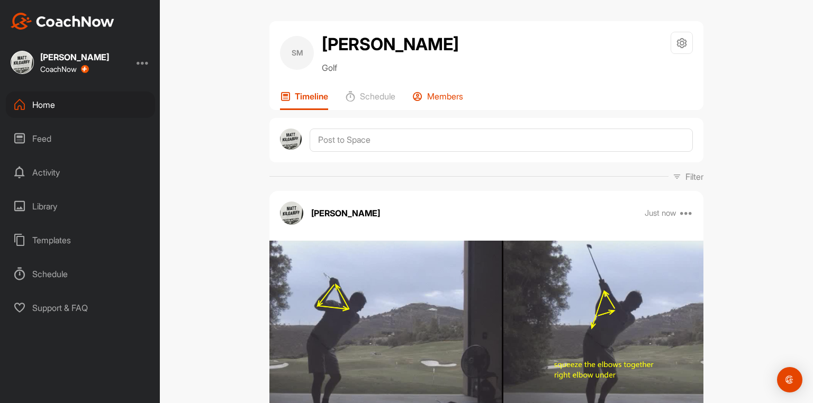
click at [439, 97] on p "Members" at bounding box center [445, 96] width 36 height 11
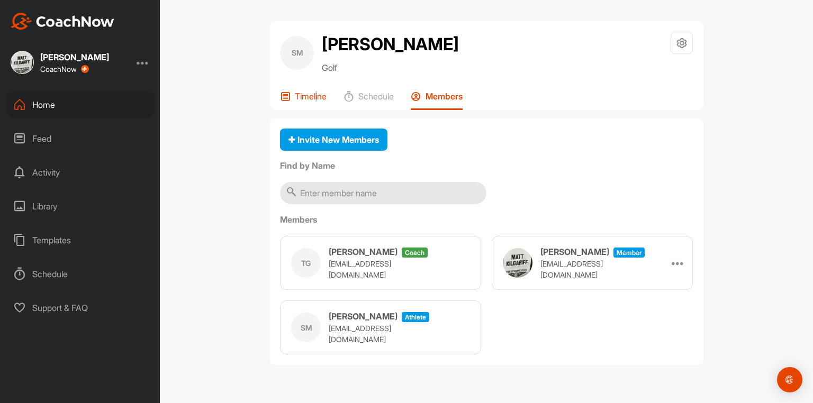
click at [318, 102] on p "Timeline" at bounding box center [311, 96] width 32 height 11
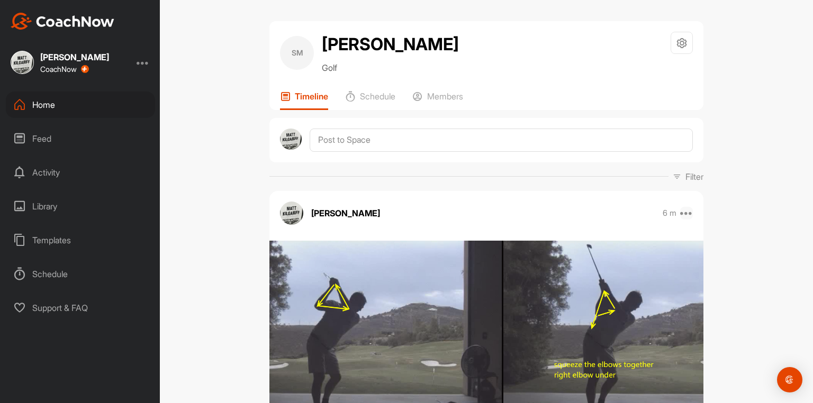
click at [684, 218] on icon at bounding box center [686, 213] width 13 height 13
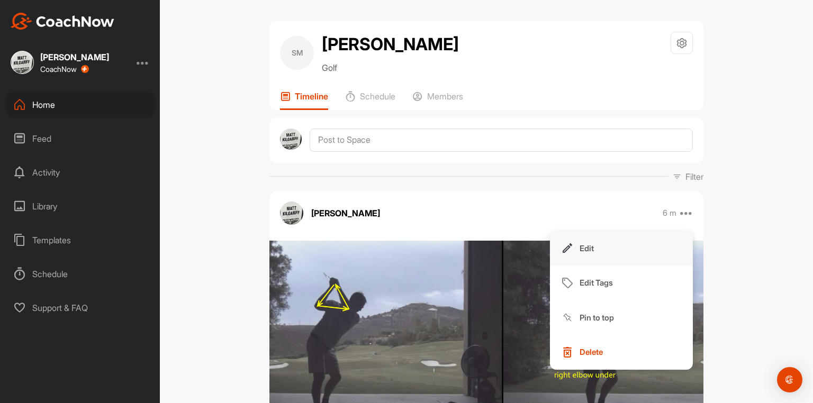
click at [577, 251] on button "Edit" at bounding box center [621, 248] width 143 height 35
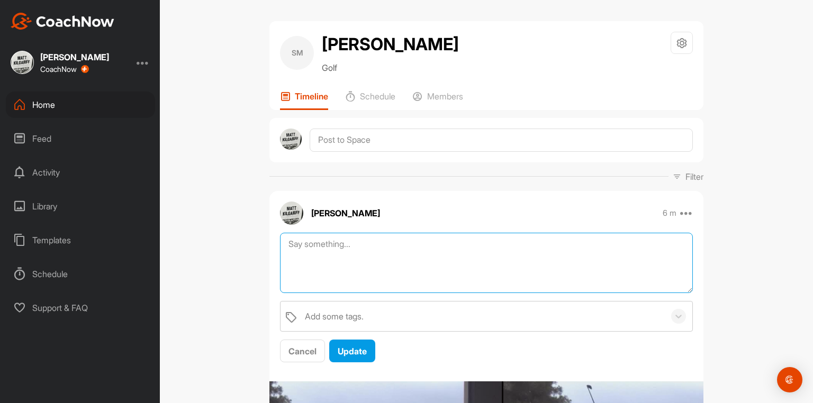
click at [379, 253] on textarea at bounding box center [486, 263] width 413 height 61
type textarea "[PERSON_NAME]--we need to address shoulder mobility"
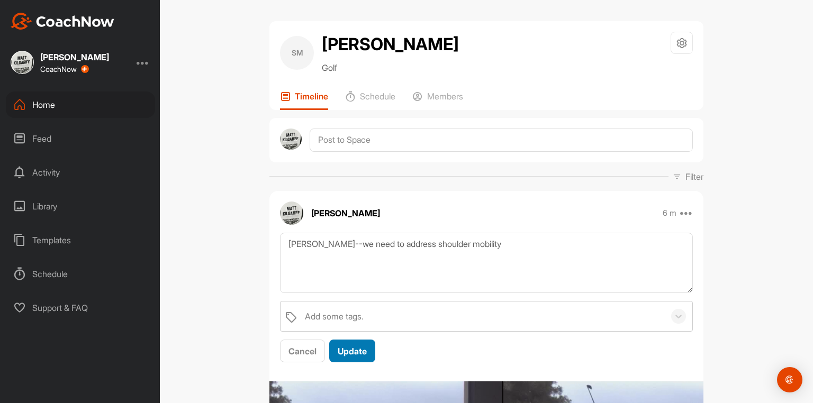
drag, startPoint x: 360, startPoint y: 354, endPoint x: 356, endPoint y: 360, distance: 7.2
click at [364, 363] on button "Update" at bounding box center [352, 351] width 46 height 23
